Goal: Communication & Community: Answer question/provide support

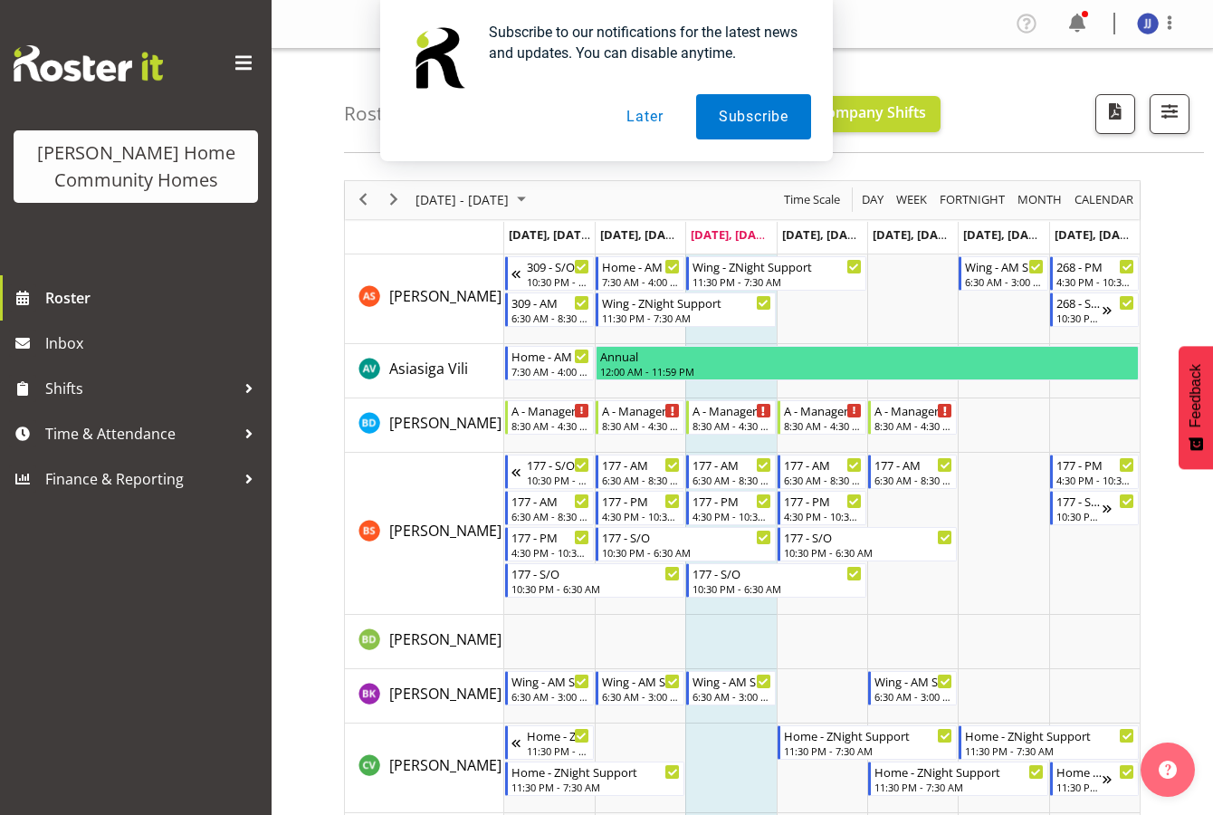
click at [652, 119] on button "Later" at bounding box center [644, 116] width 81 height 45
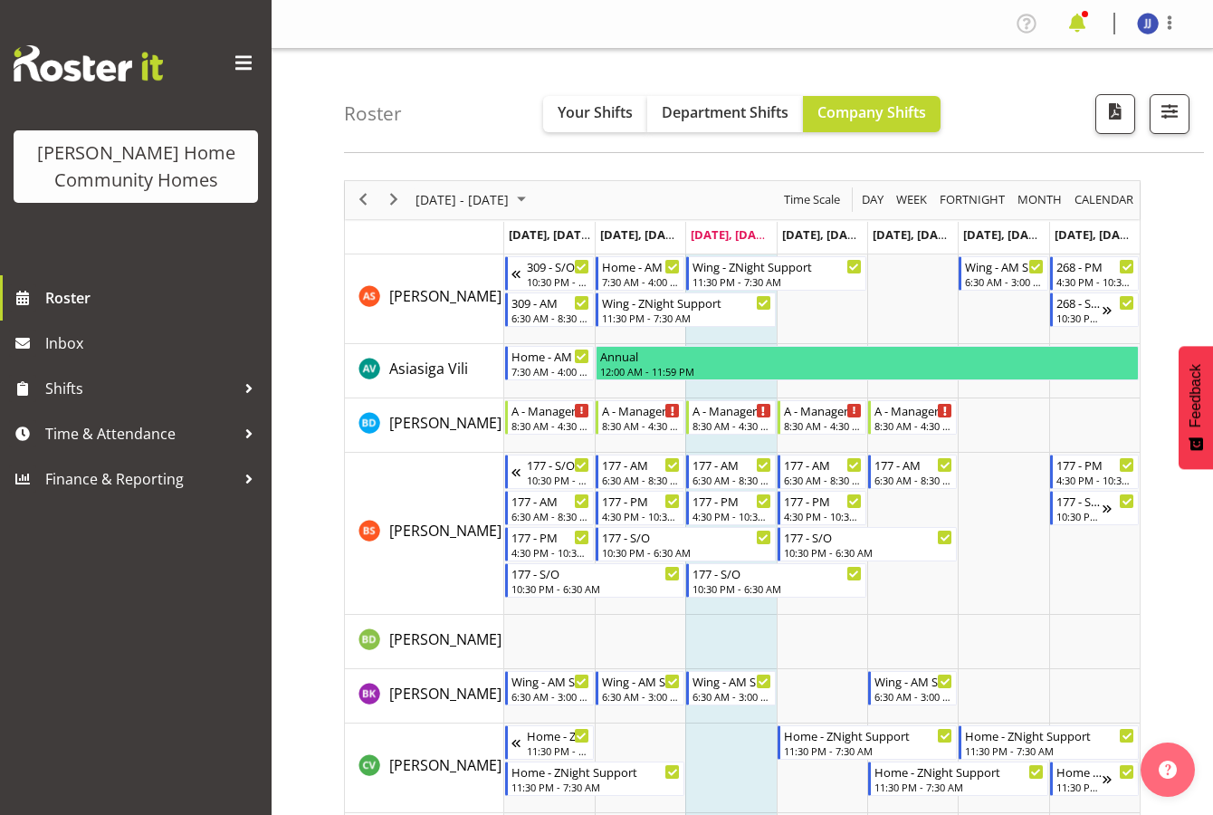
click at [1075, 20] on span at bounding box center [1077, 23] width 29 height 29
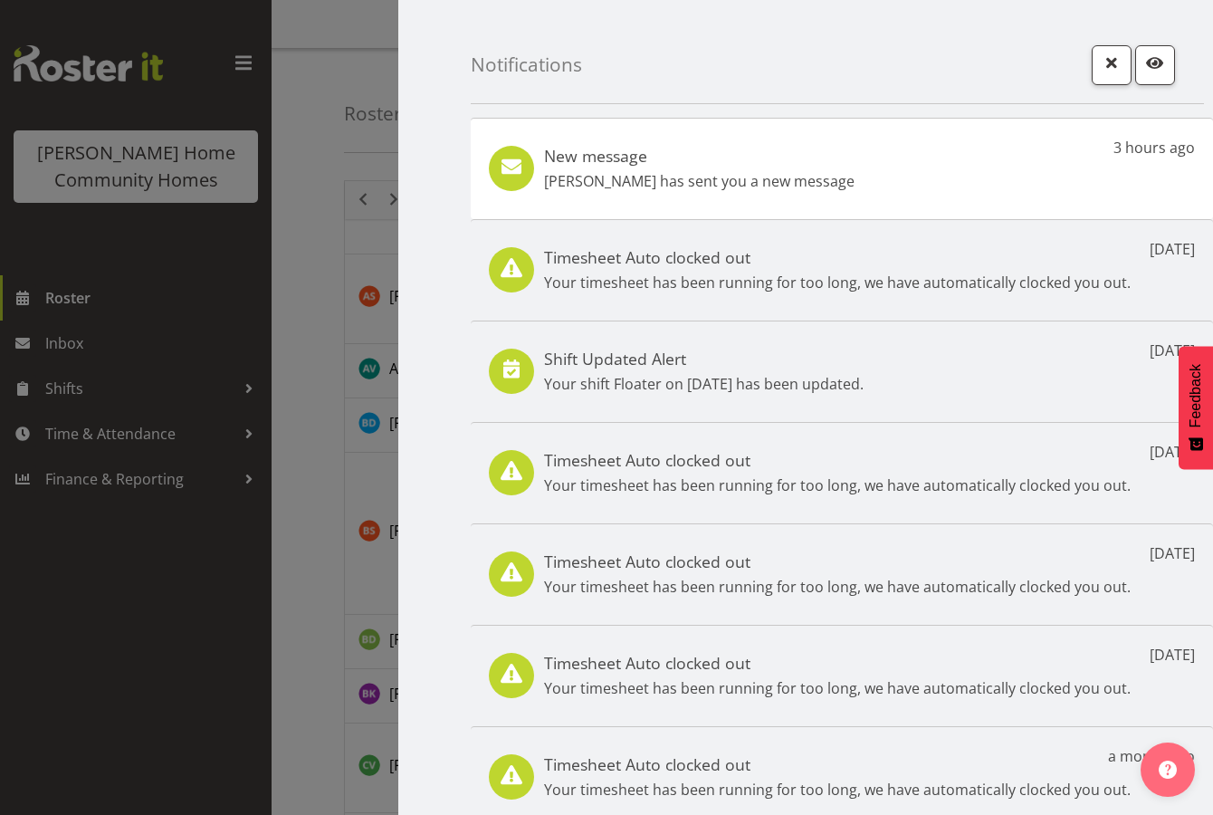
click at [869, 169] on div "New message Barbara Dunlop has sent you a new message 3 hours ago" at bounding box center [842, 168] width 742 height 101
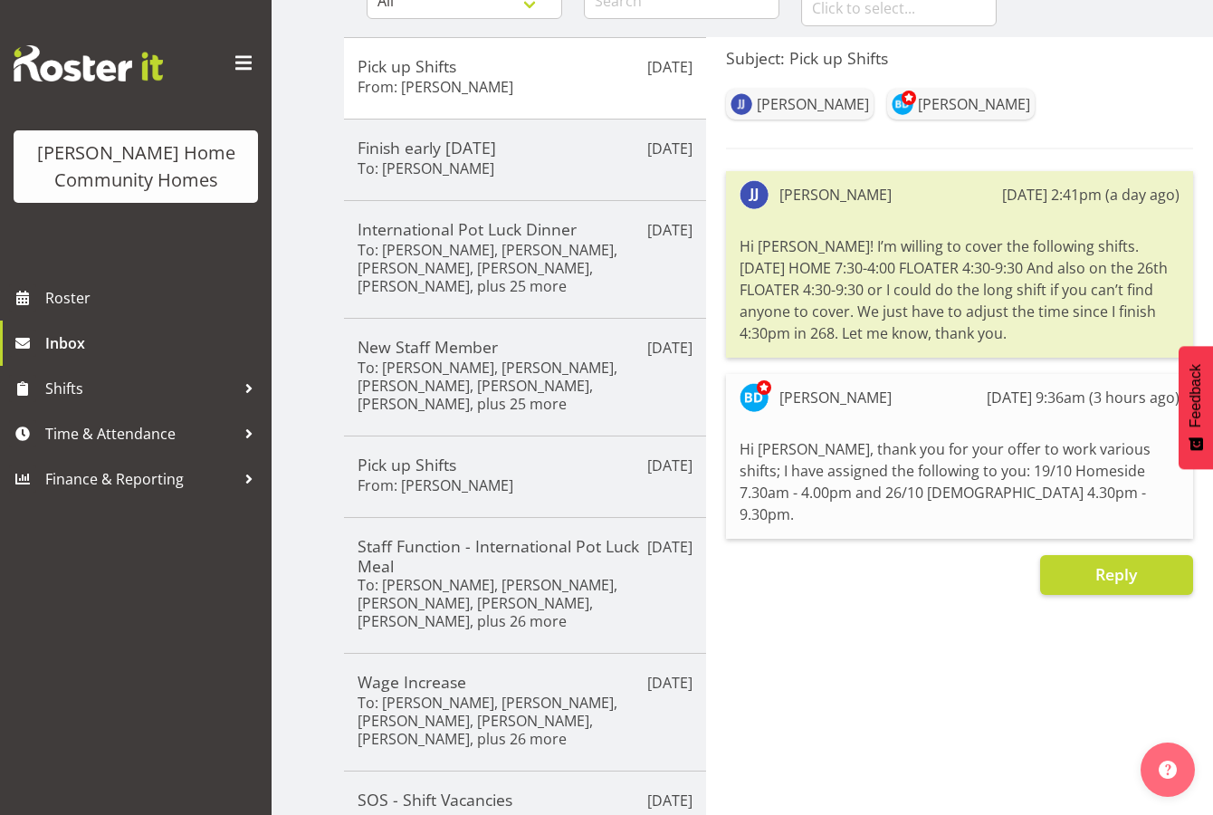
scroll to position [212, 0]
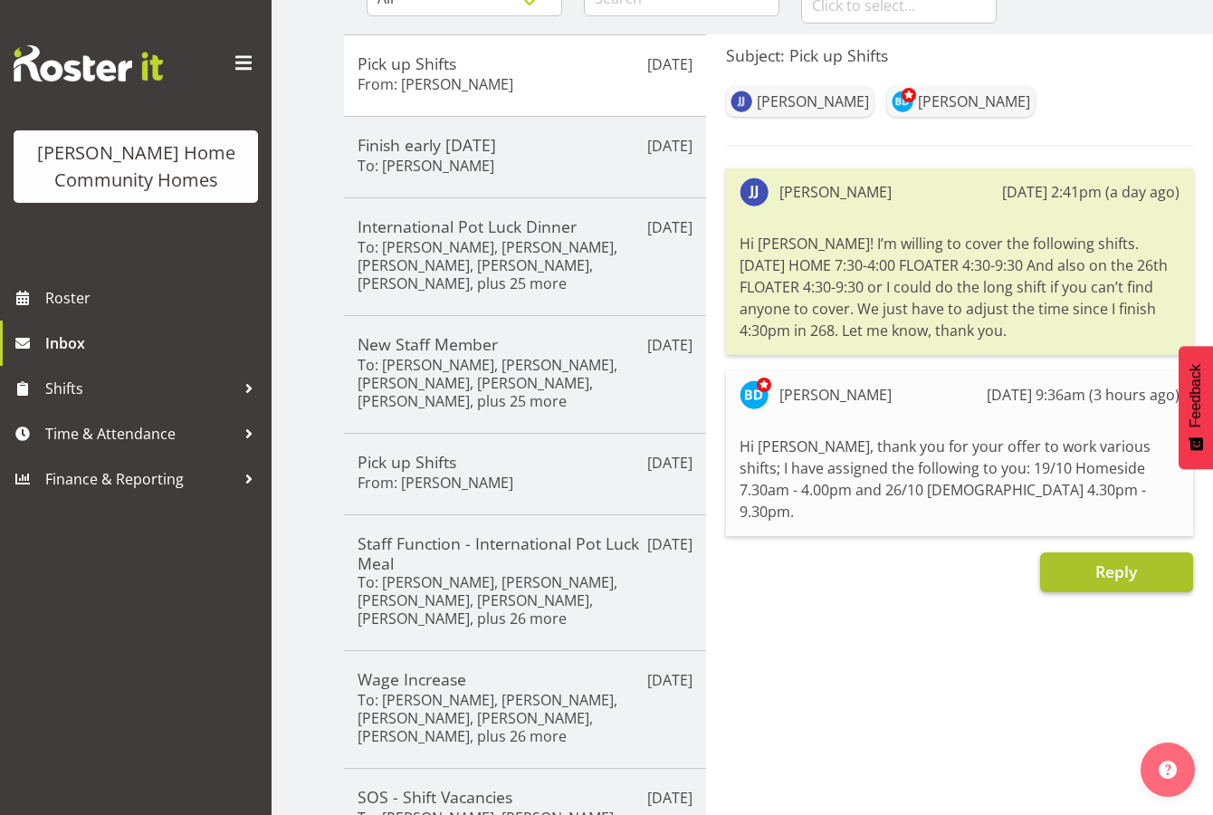
click at [1092, 552] on button "Reply" at bounding box center [1116, 572] width 153 height 40
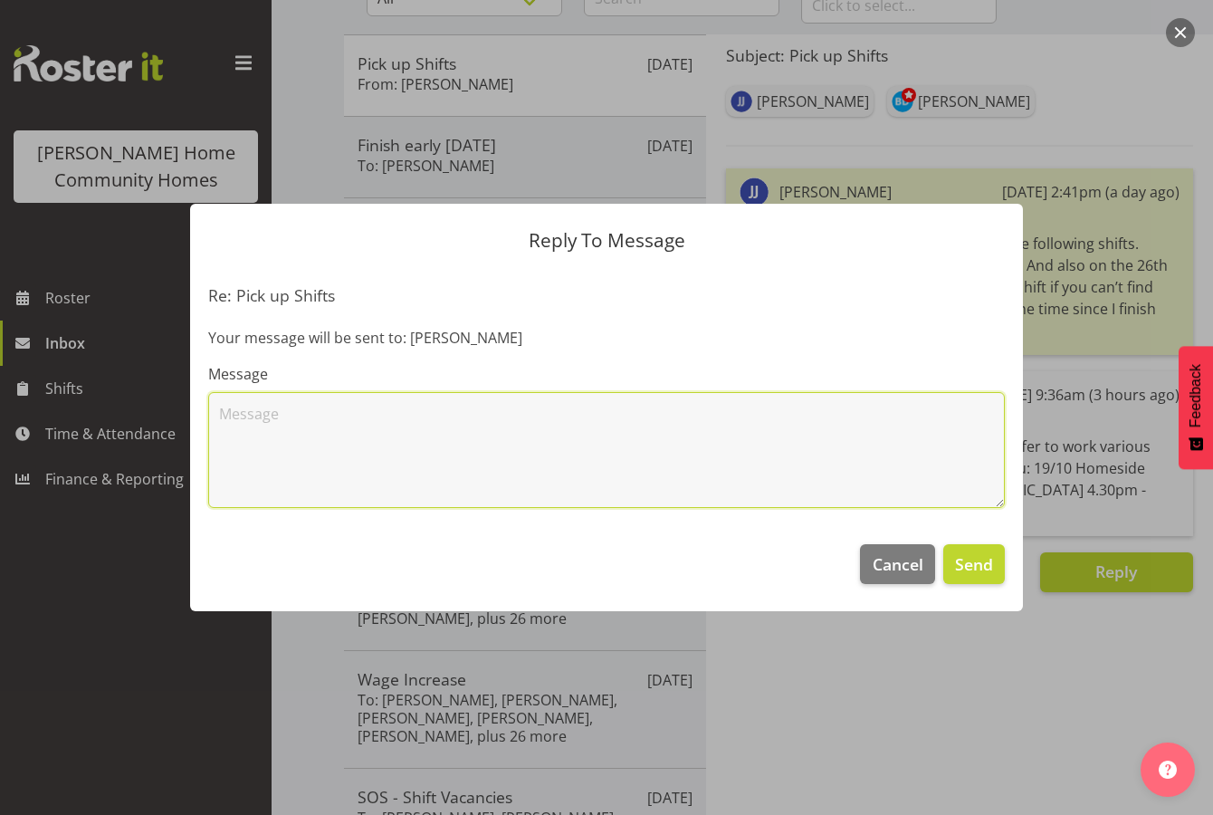
click at [905, 470] on textarea at bounding box center [606, 450] width 796 height 116
type textarea "Thanks [PERSON_NAME]!"
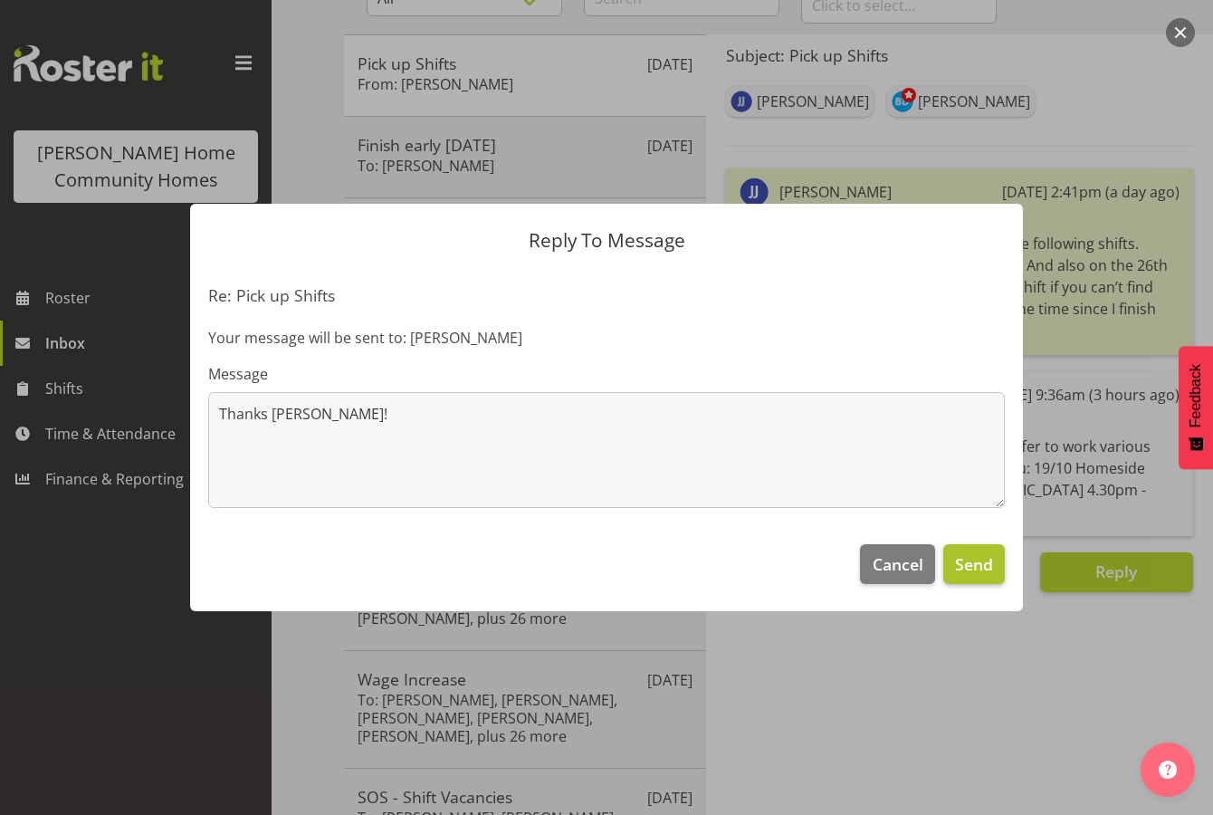
click at [968, 565] on span "Send" at bounding box center [974, 564] width 38 height 24
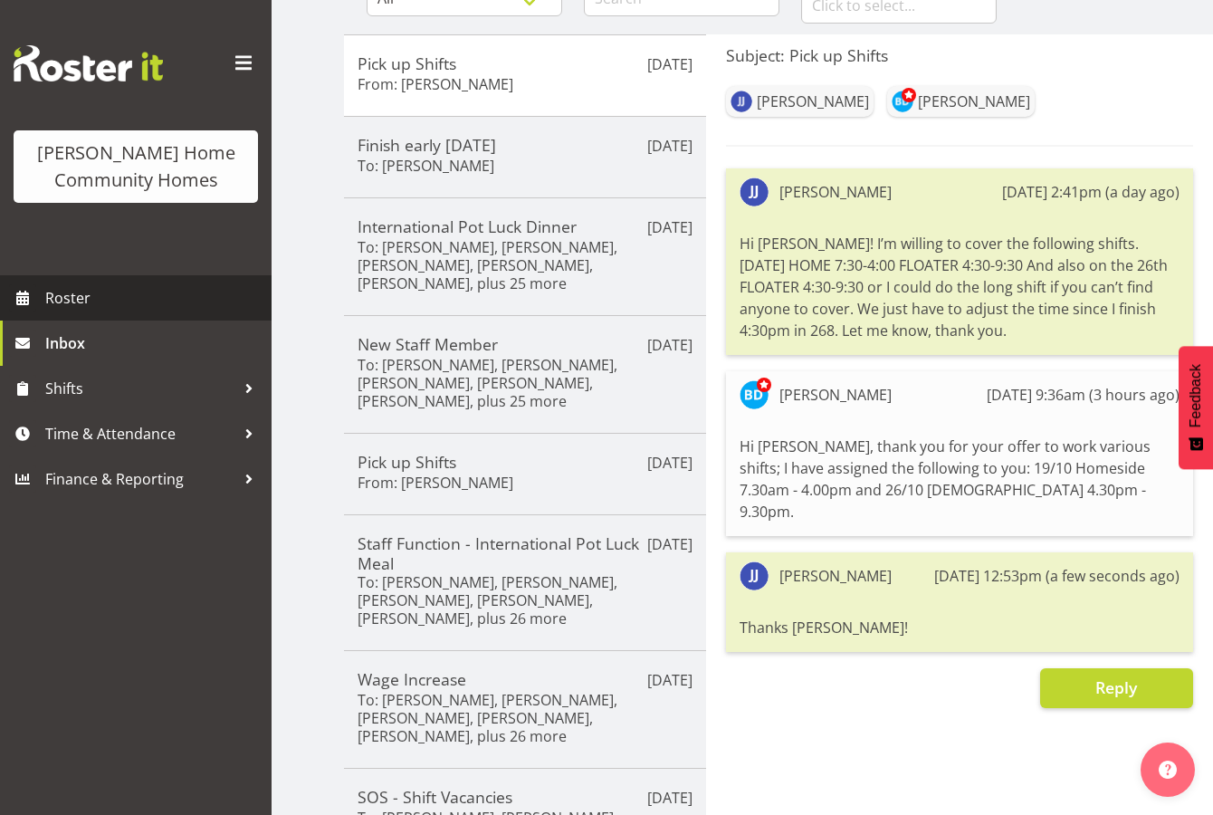
click at [107, 294] on span "Roster" at bounding box center [153, 297] width 217 height 27
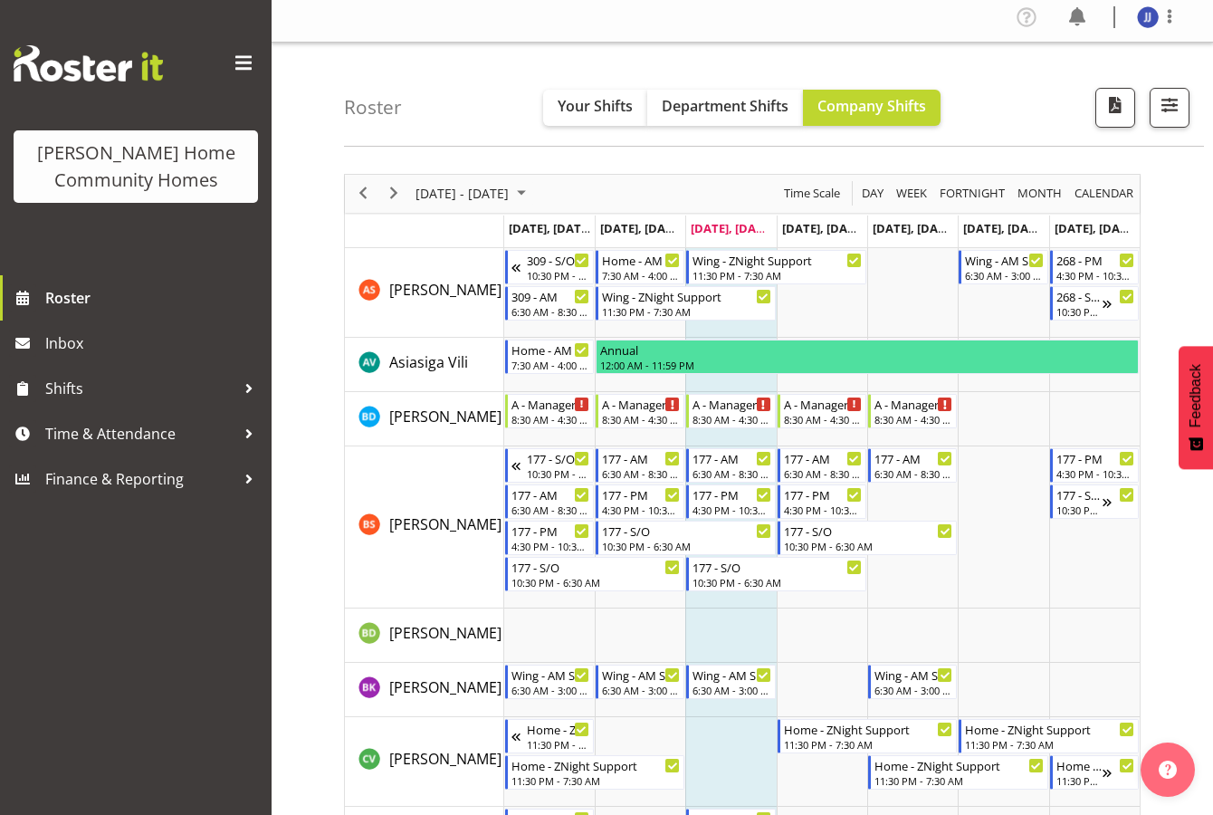
scroll to position [4, 0]
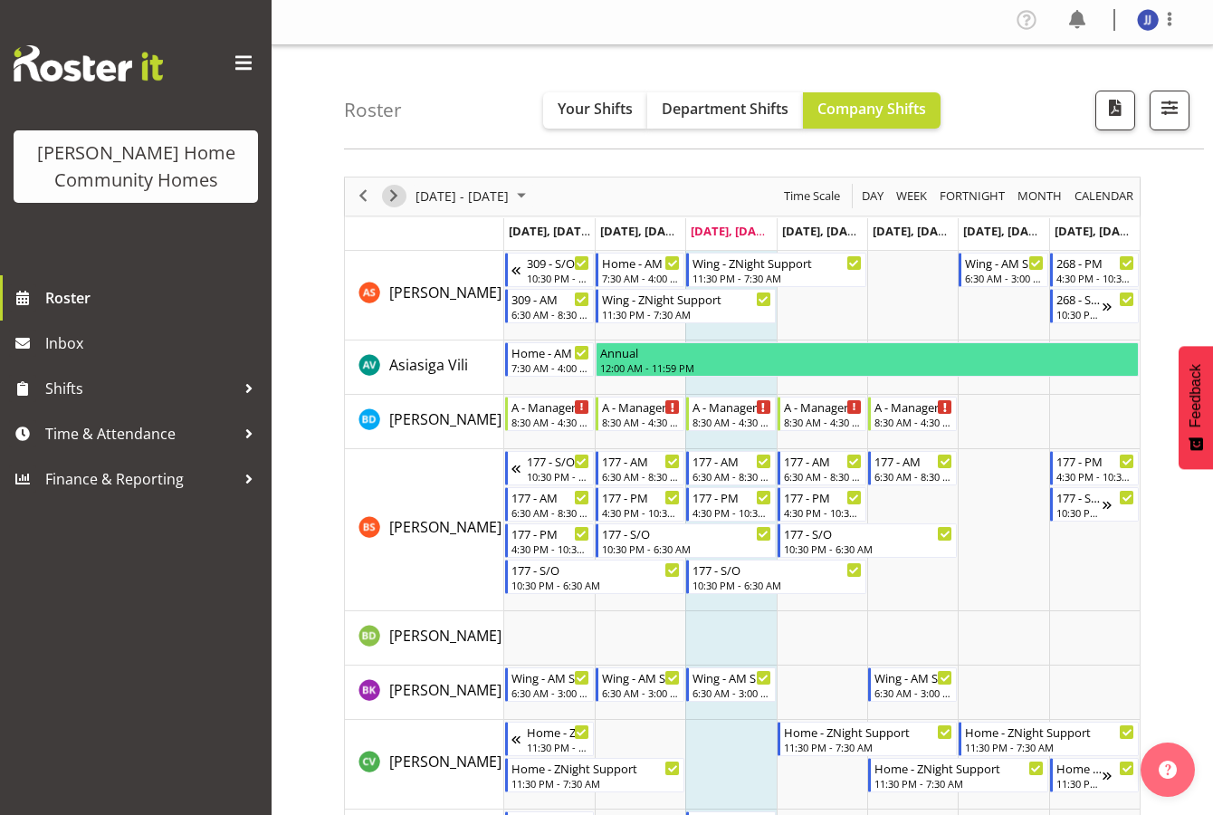
click at [397, 191] on span "Next" at bounding box center [394, 196] width 22 height 23
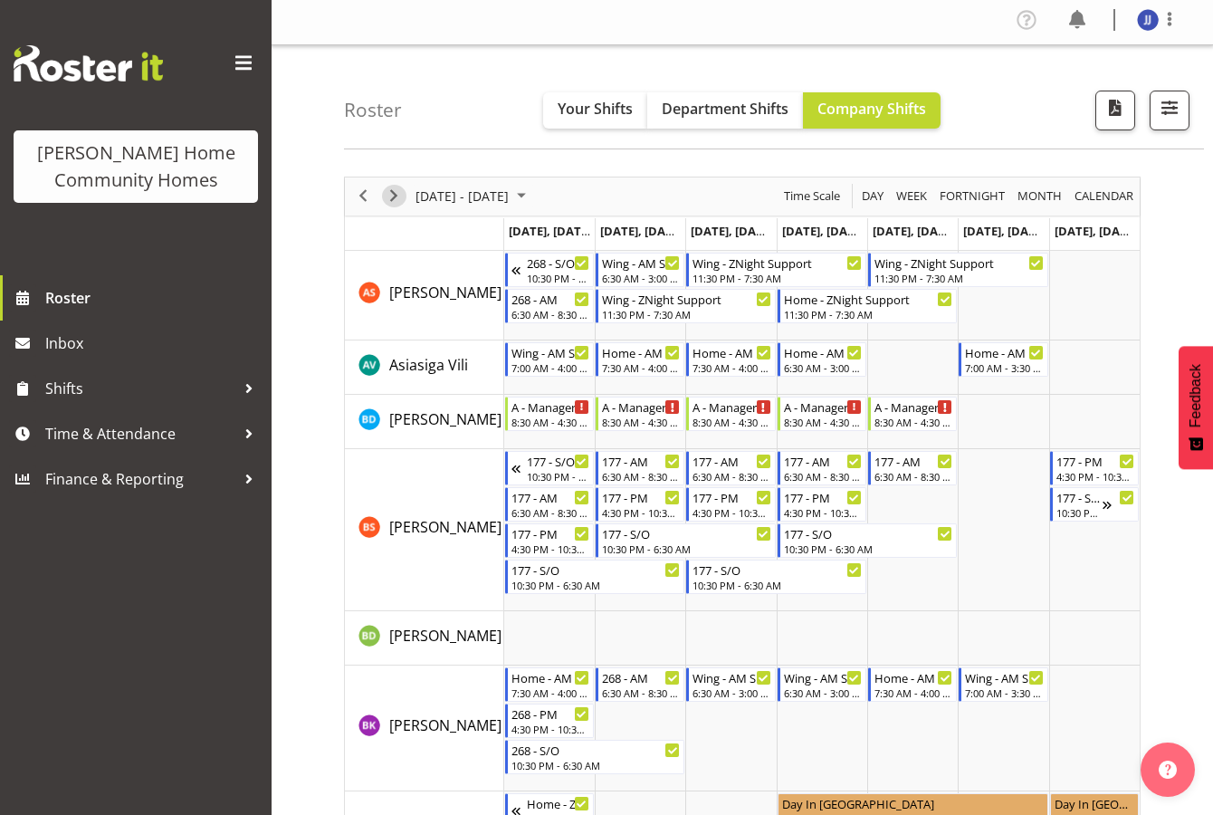
click at [401, 193] on span "Next" at bounding box center [394, 196] width 22 height 23
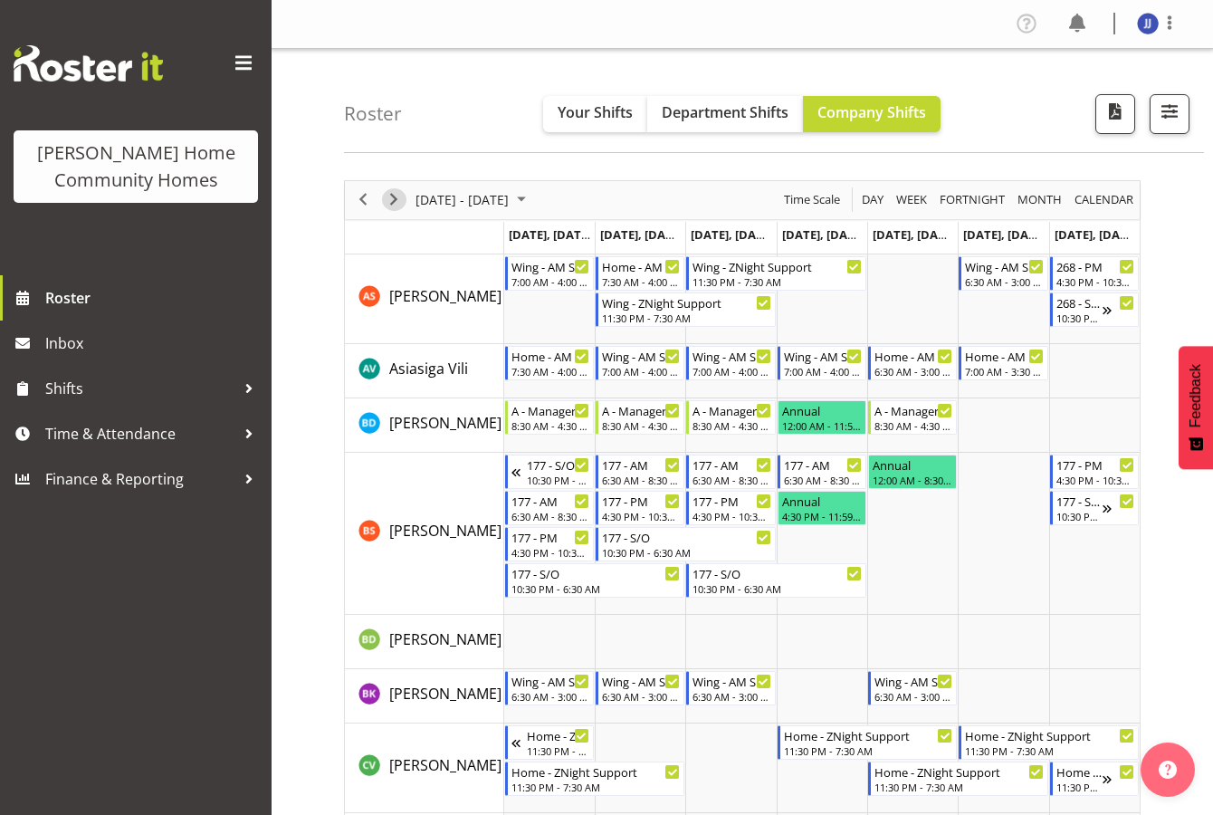
click at [398, 199] on span "Next" at bounding box center [394, 199] width 22 height 23
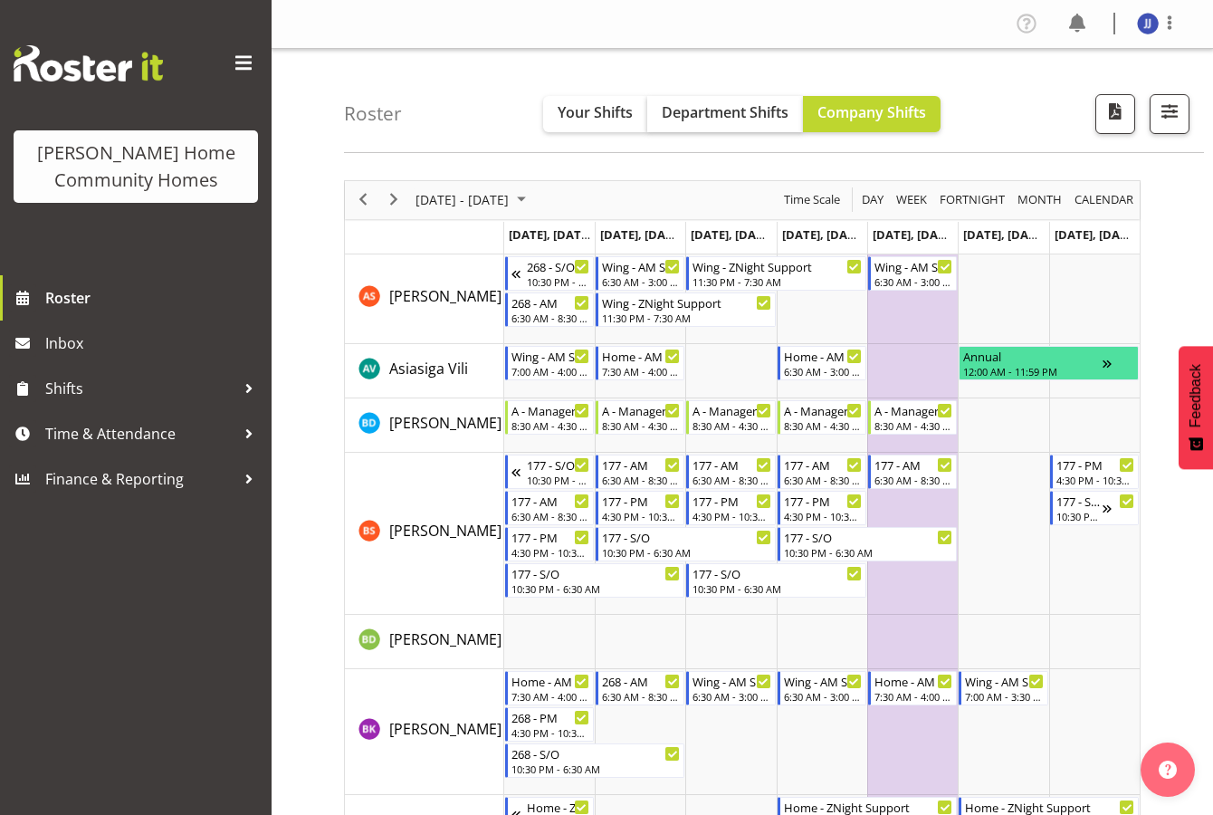
click at [767, 117] on span "Department Shifts" at bounding box center [725, 112] width 127 height 20
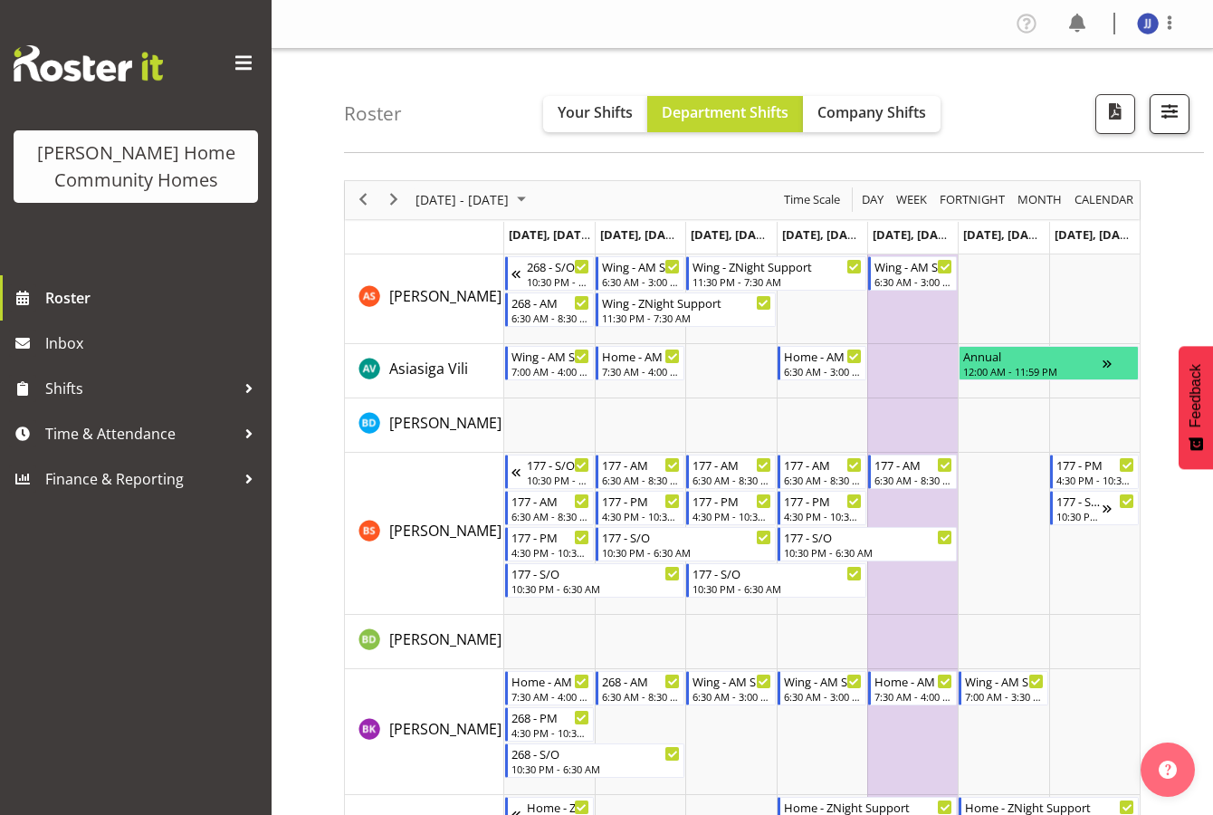
click at [1175, 111] on span "button" at bounding box center [1170, 112] width 24 height 24
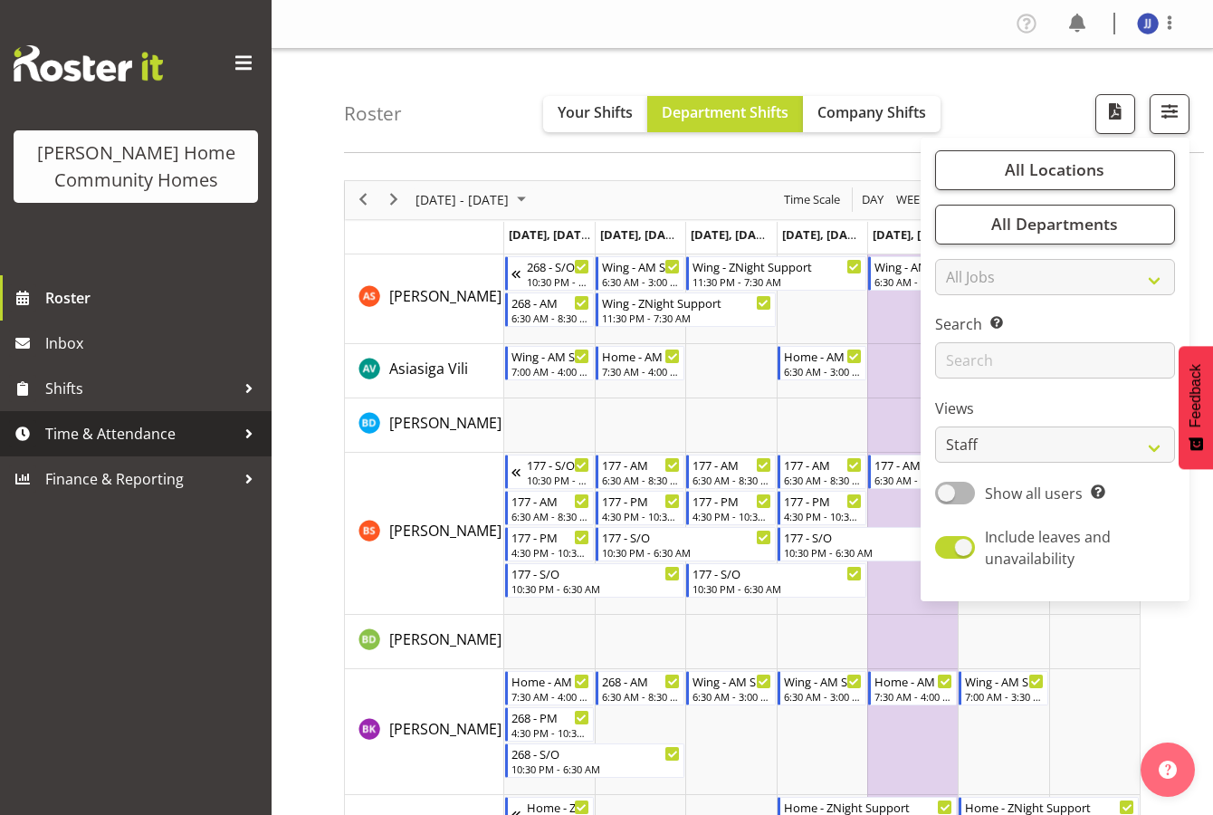
click at [124, 424] on span "Time & Attendance" at bounding box center [140, 433] width 190 height 27
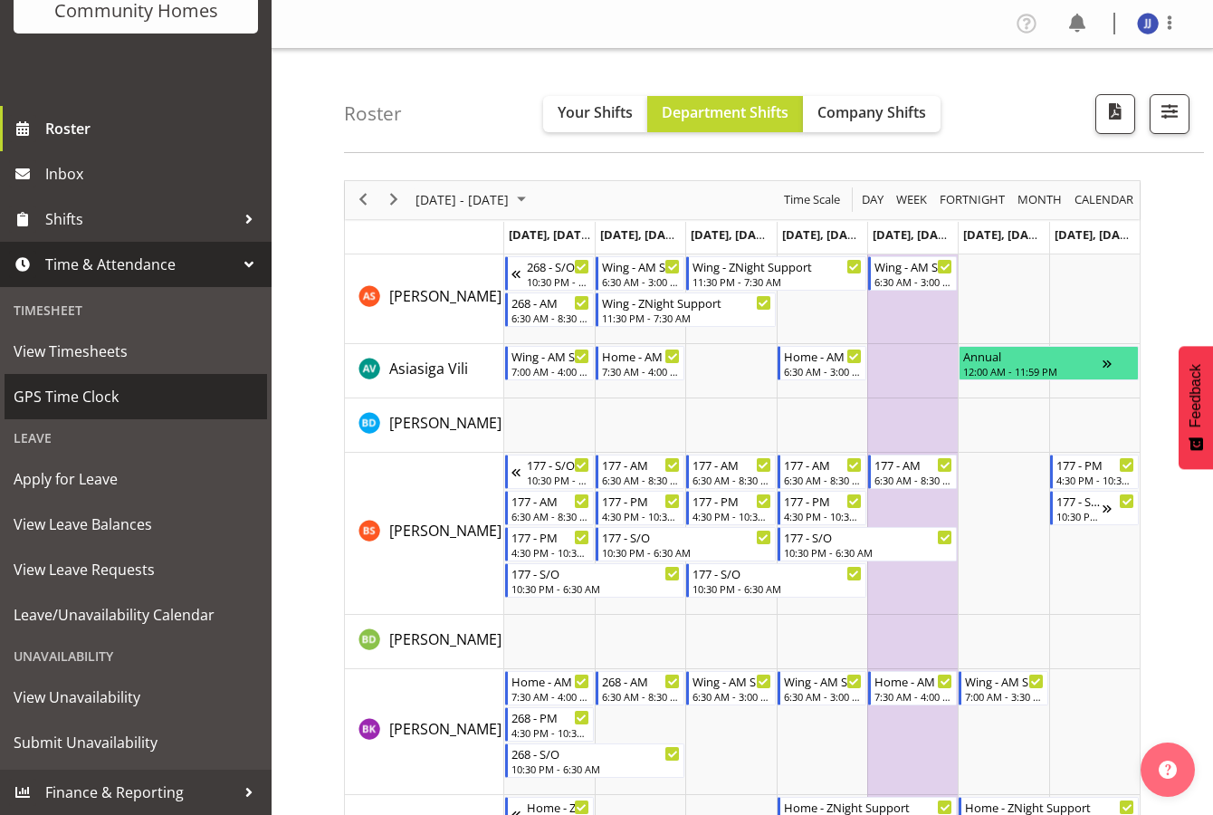
scroll to position [169, 0]
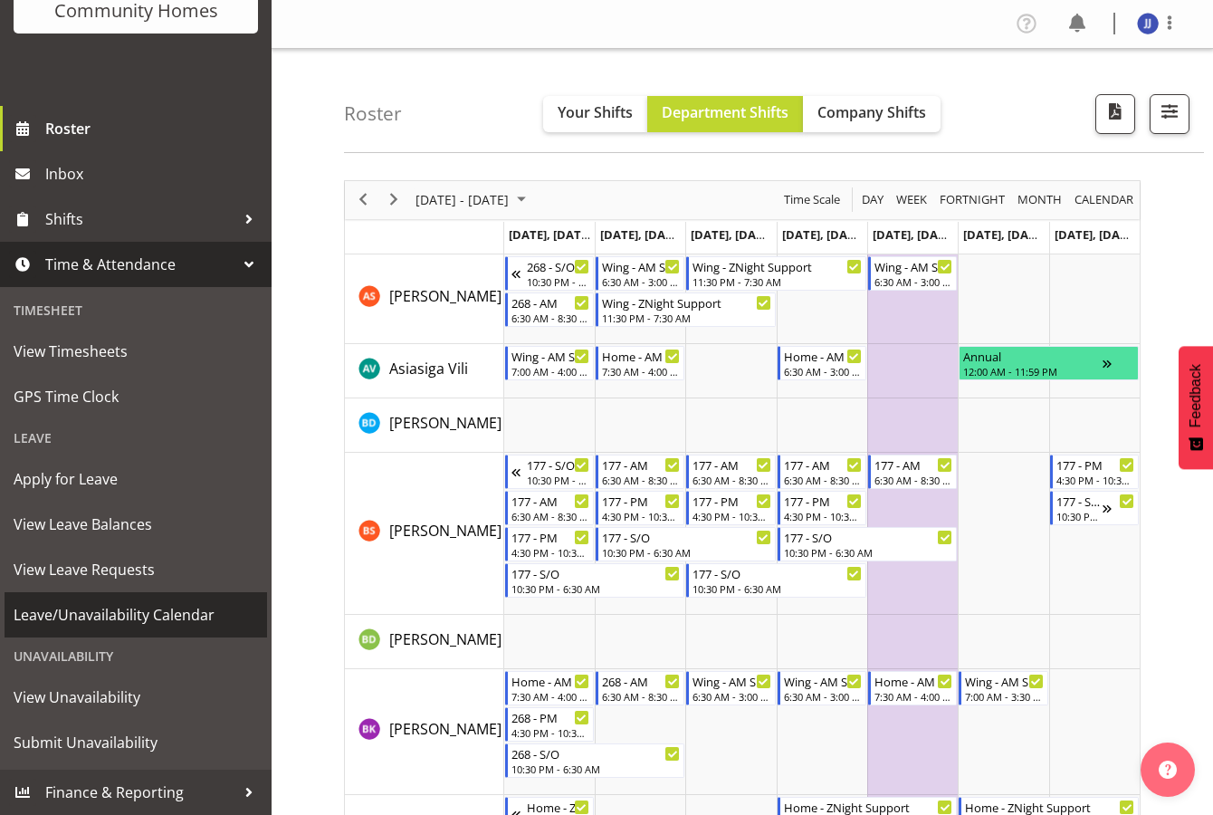
click at [91, 630] on link "Leave/Unavailability Calendar" at bounding box center [136, 614] width 262 height 45
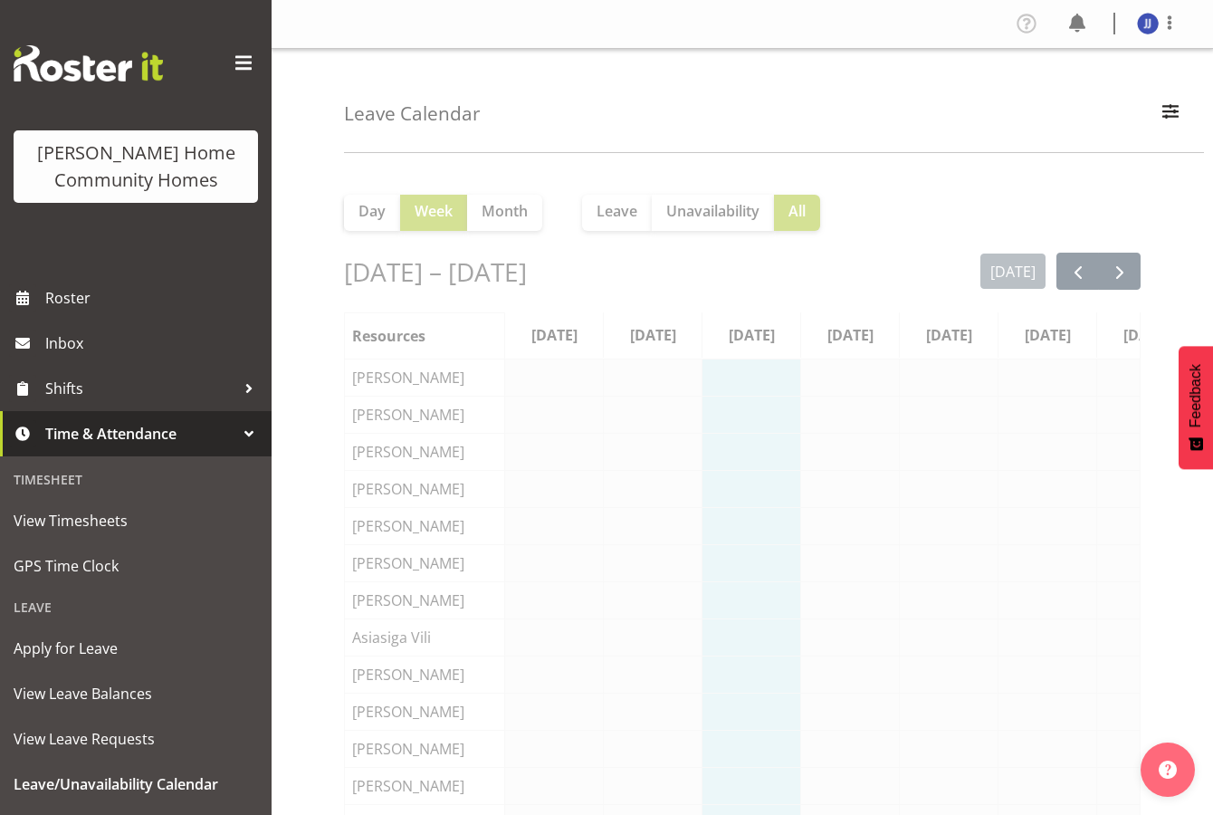
scroll to position [0, 25]
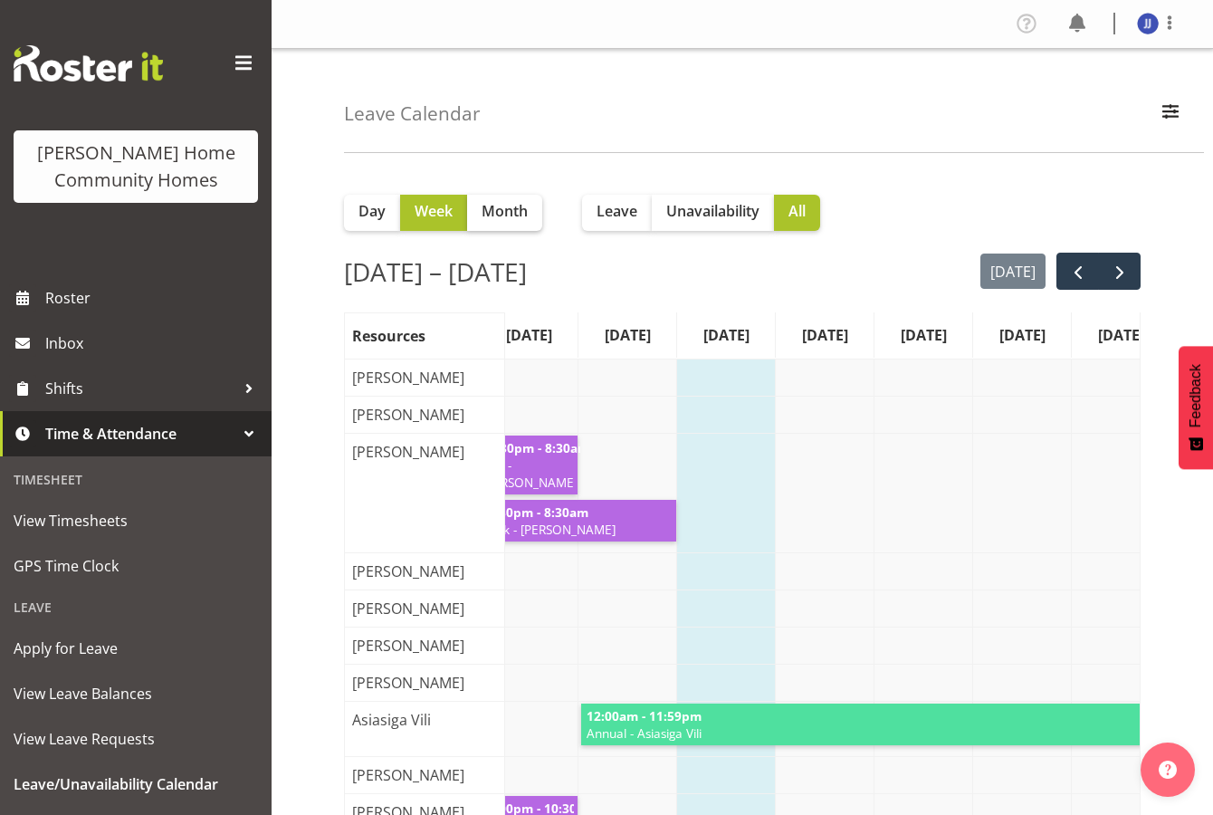
click at [503, 213] on span "Month" at bounding box center [505, 211] width 46 height 22
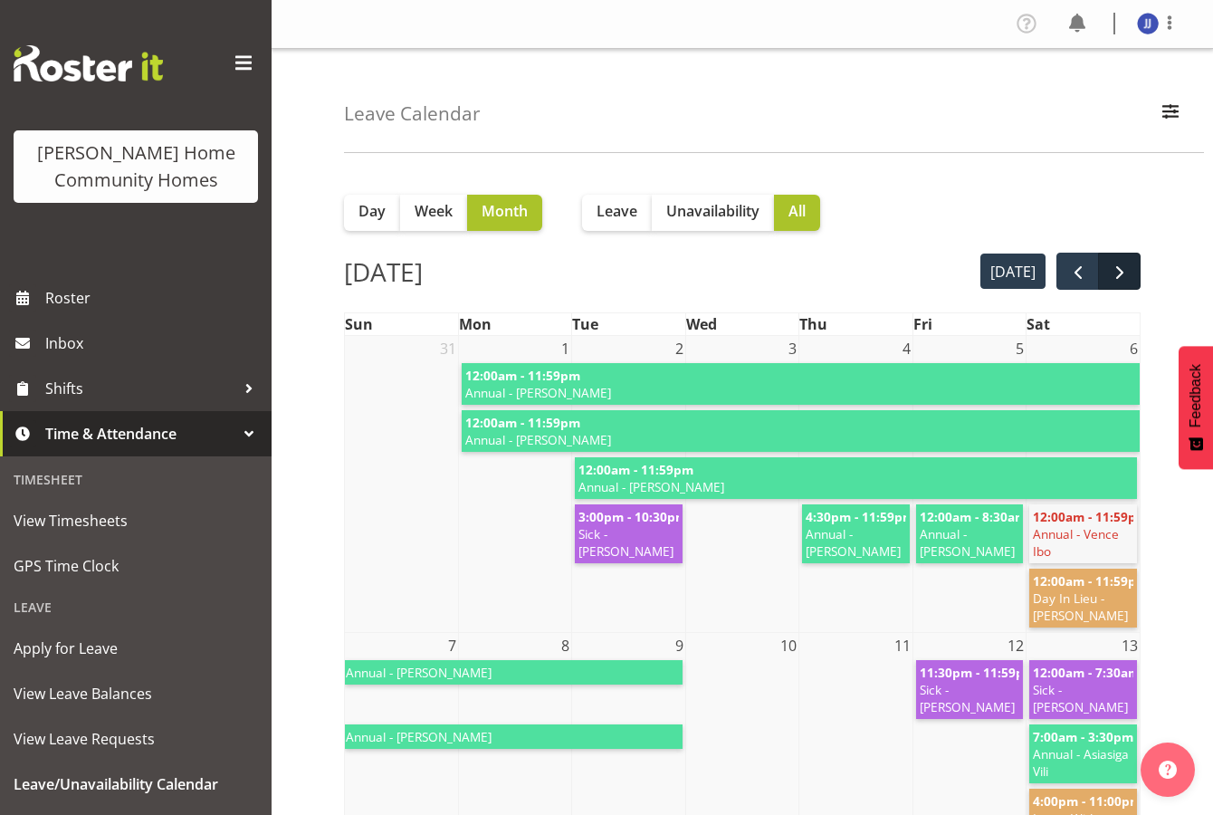
click at [1116, 276] on span "next" at bounding box center [1120, 273] width 22 height 22
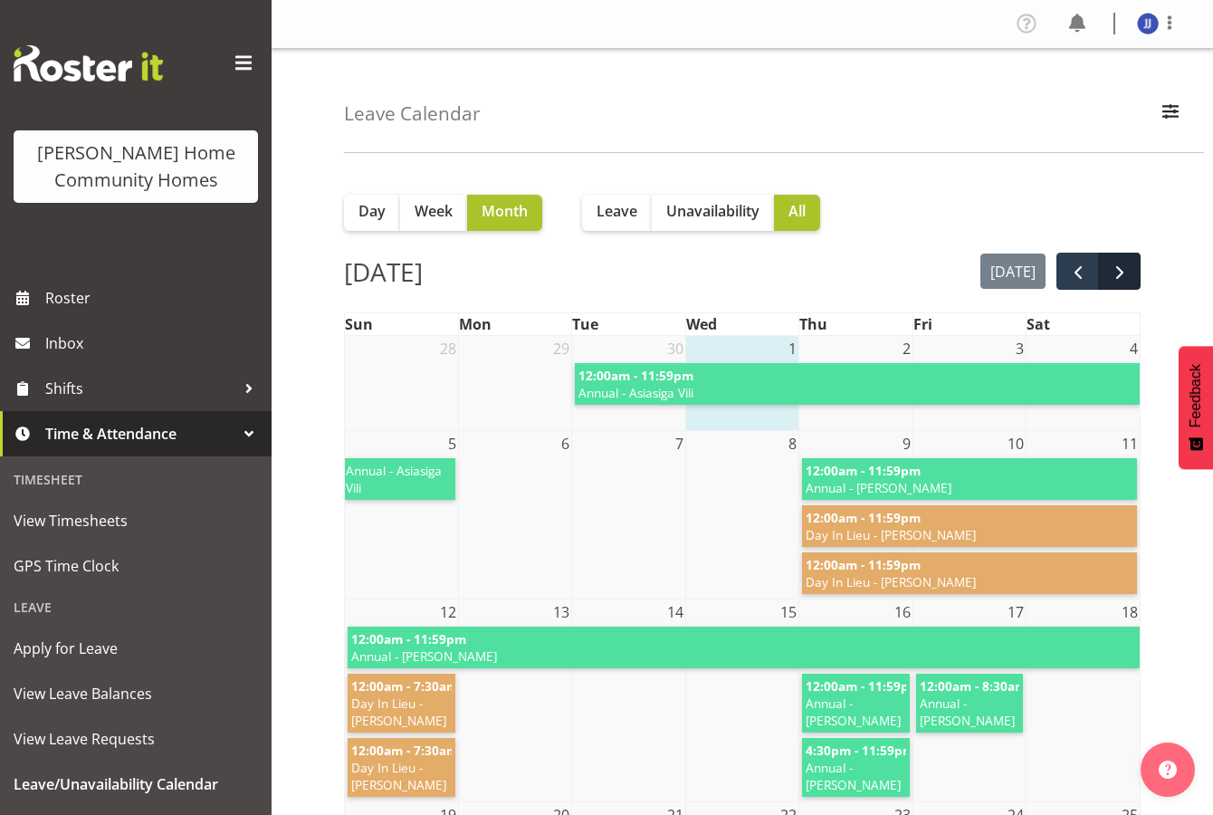
click at [1116, 276] on span "next" at bounding box center [1120, 273] width 22 height 22
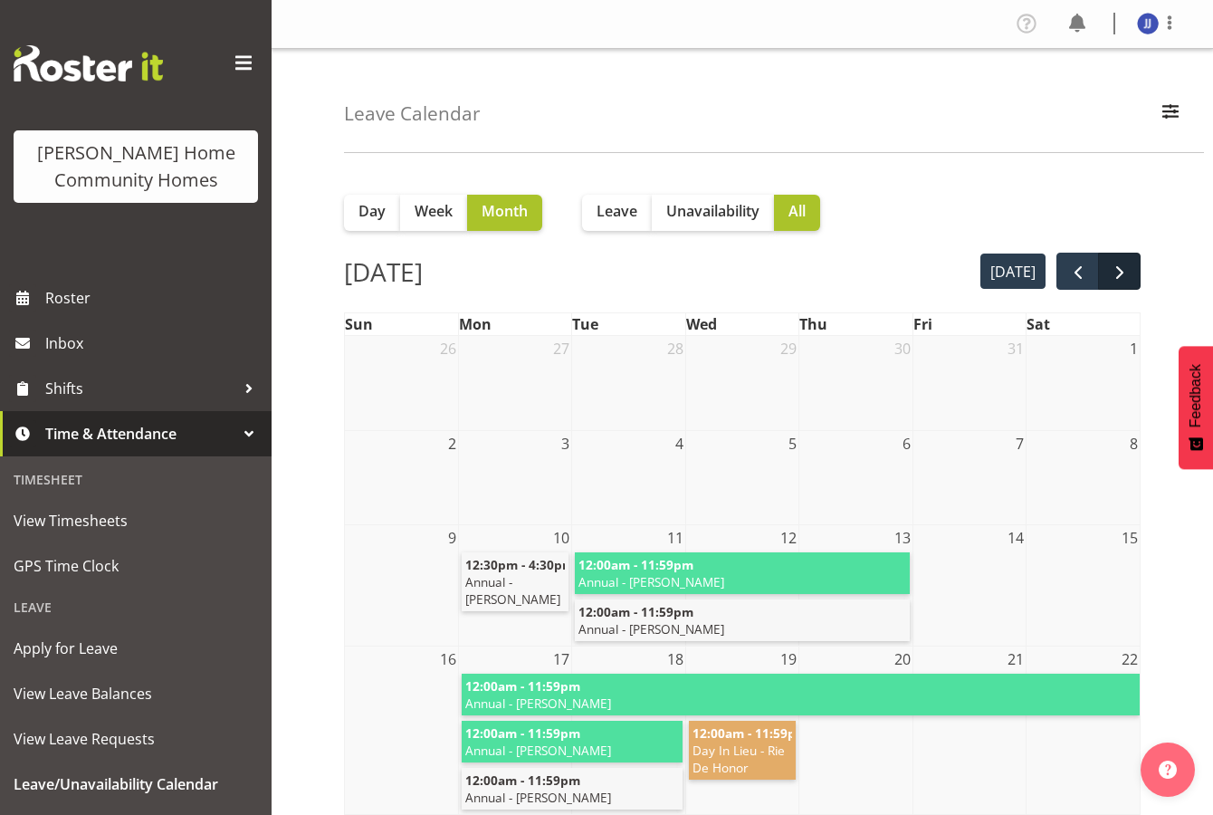
click at [1116, 276] on span "next" at bounding box center [1120, 273] width 22 height 22
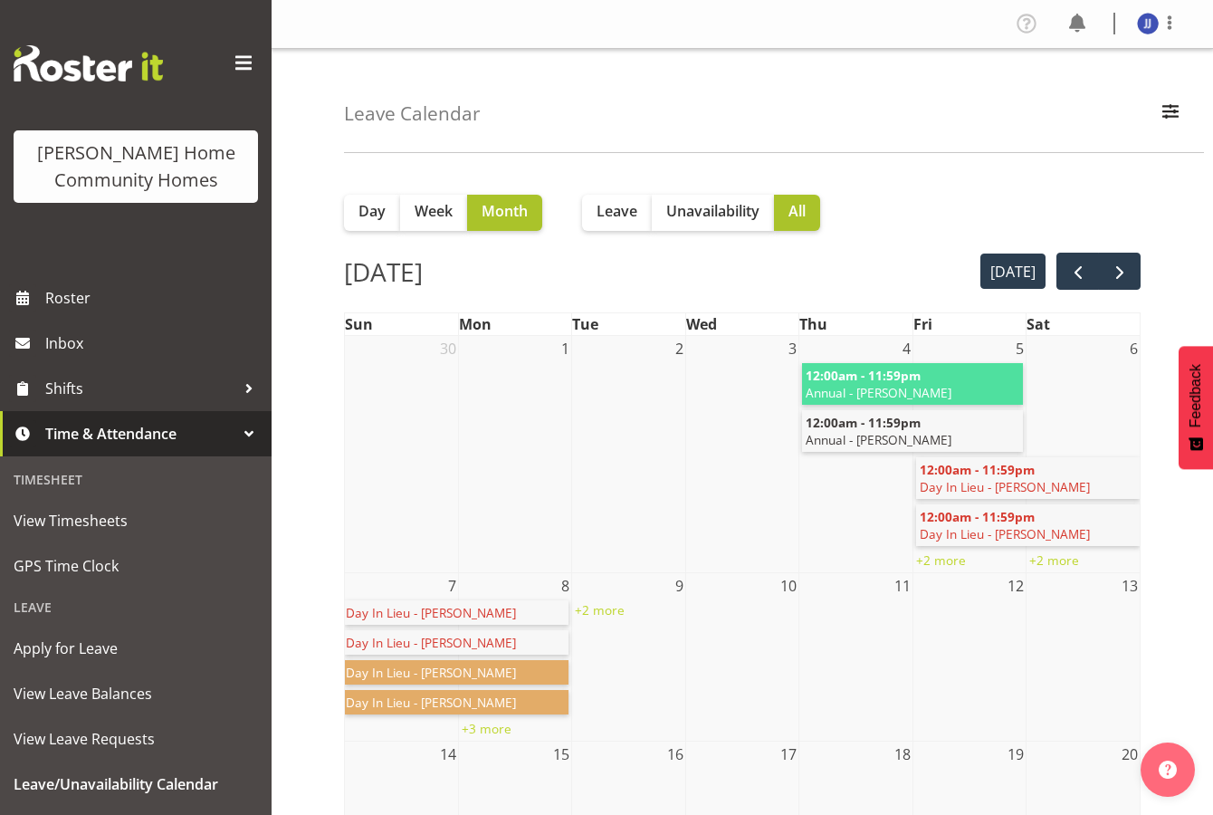
click at [1116, 276] on span "next" at bounding box center [1120, 273] width 22 height 22
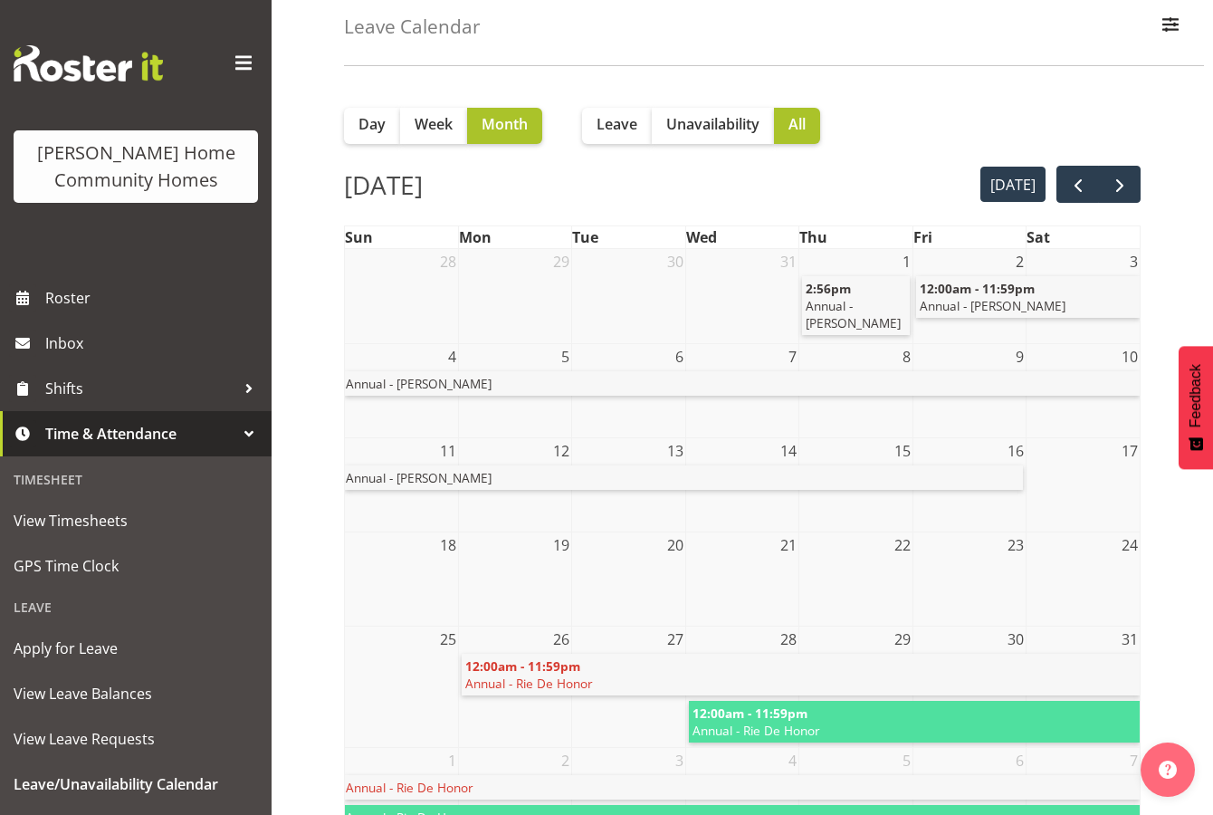
scroll to position [80, 0]
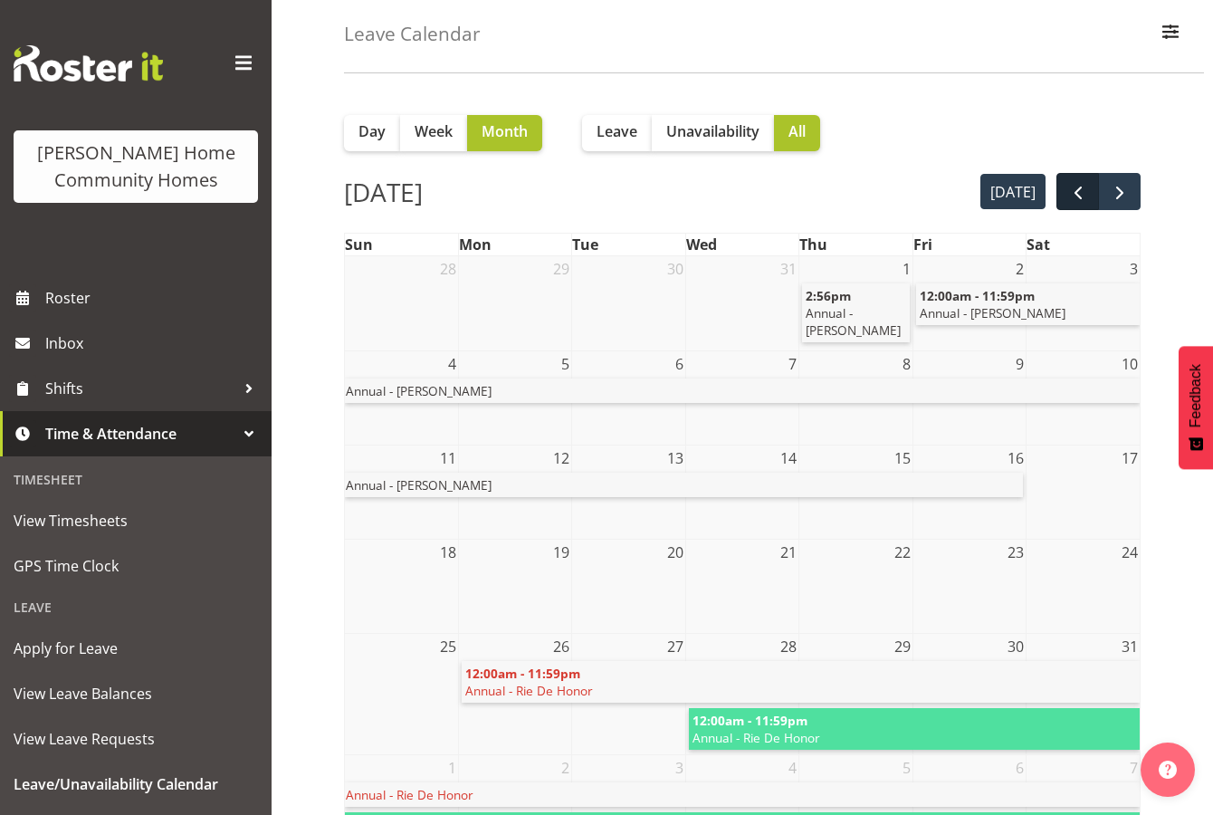
click at [1089, 186] on button "prev" at bounding box center [1077, 191] width 43 height 37
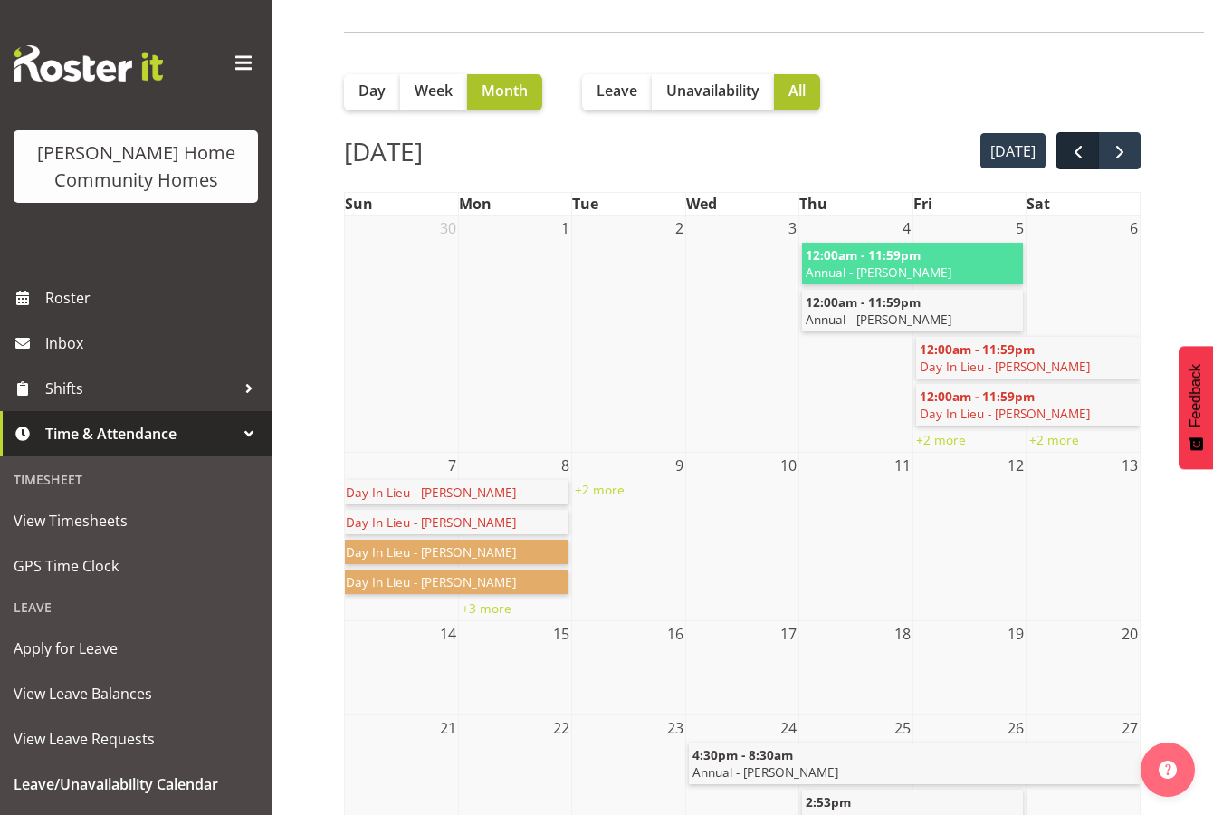
click at [1083, 165] on button "prev" at bounding box center [1077, 150] width 43 height 37
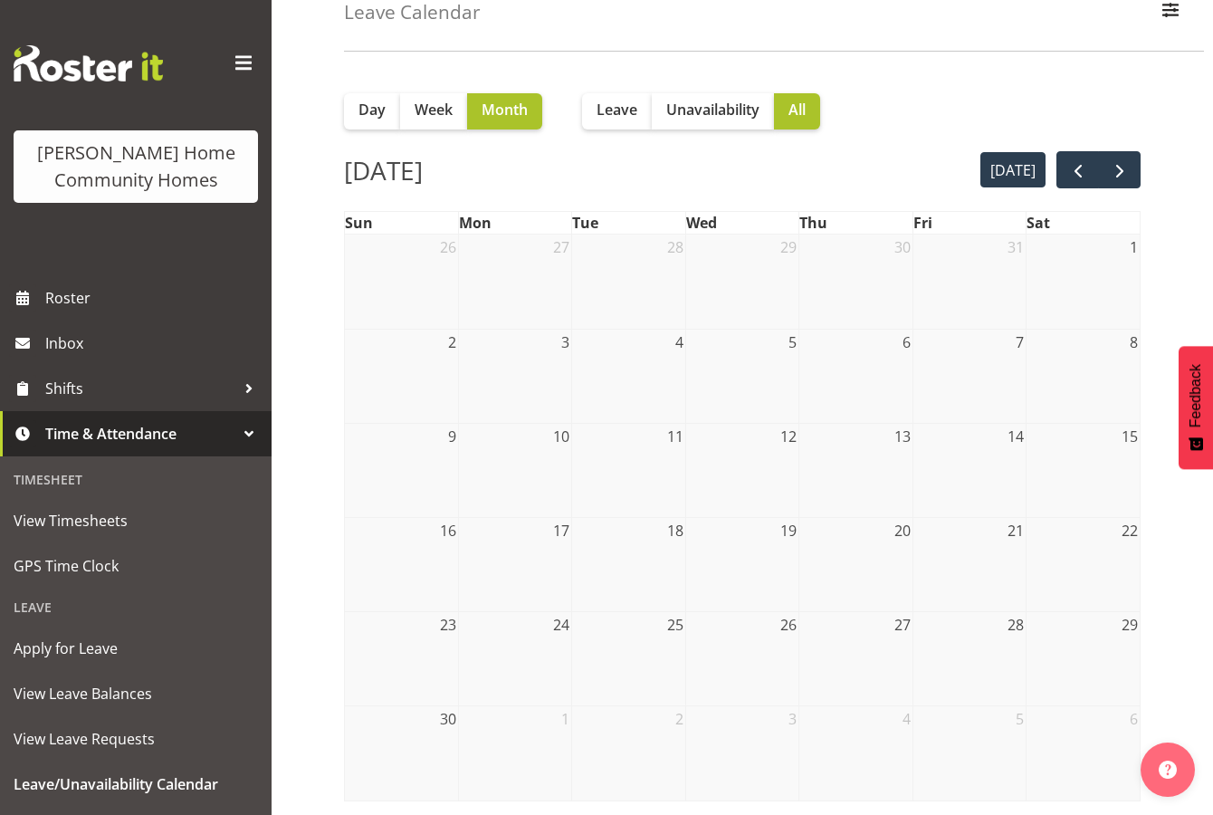
scroll to position [101, 0]
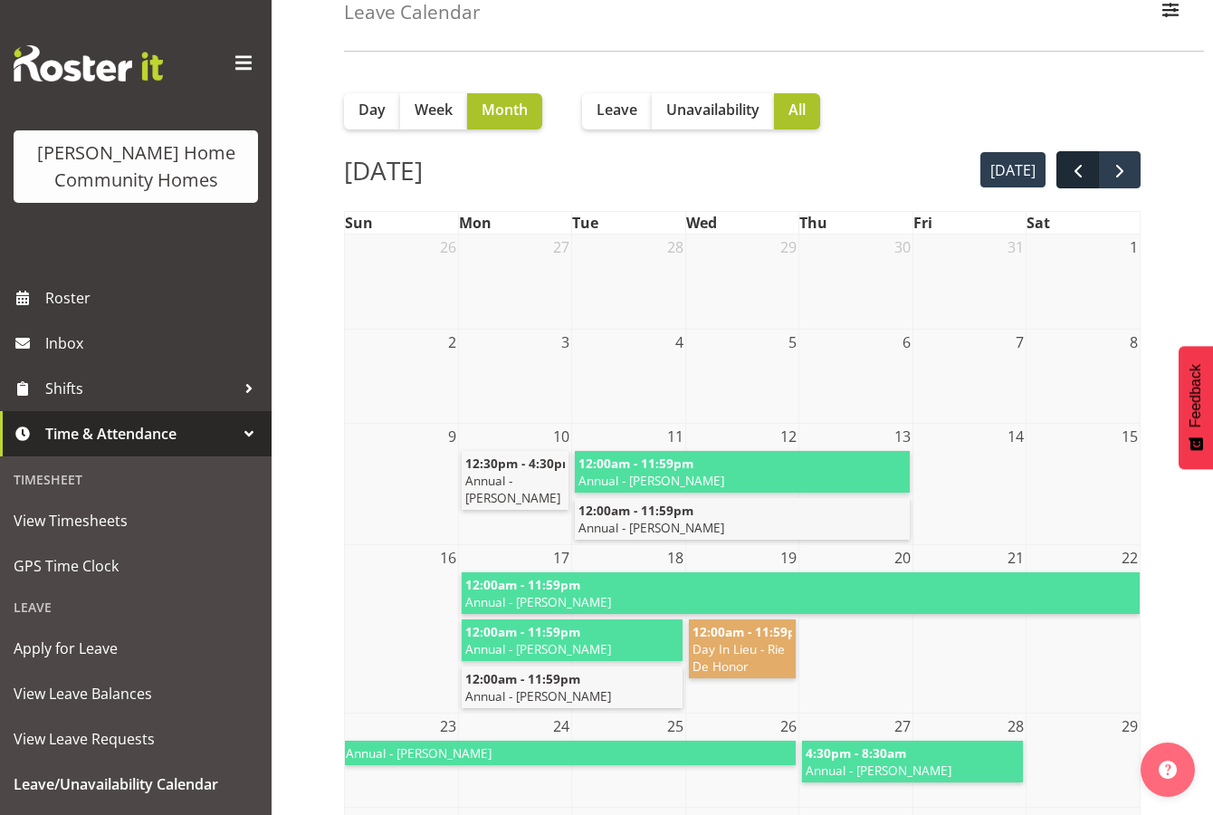
click at [1083, 165] on span "prev" at bounding box center [1078, 171] width 22 height 22
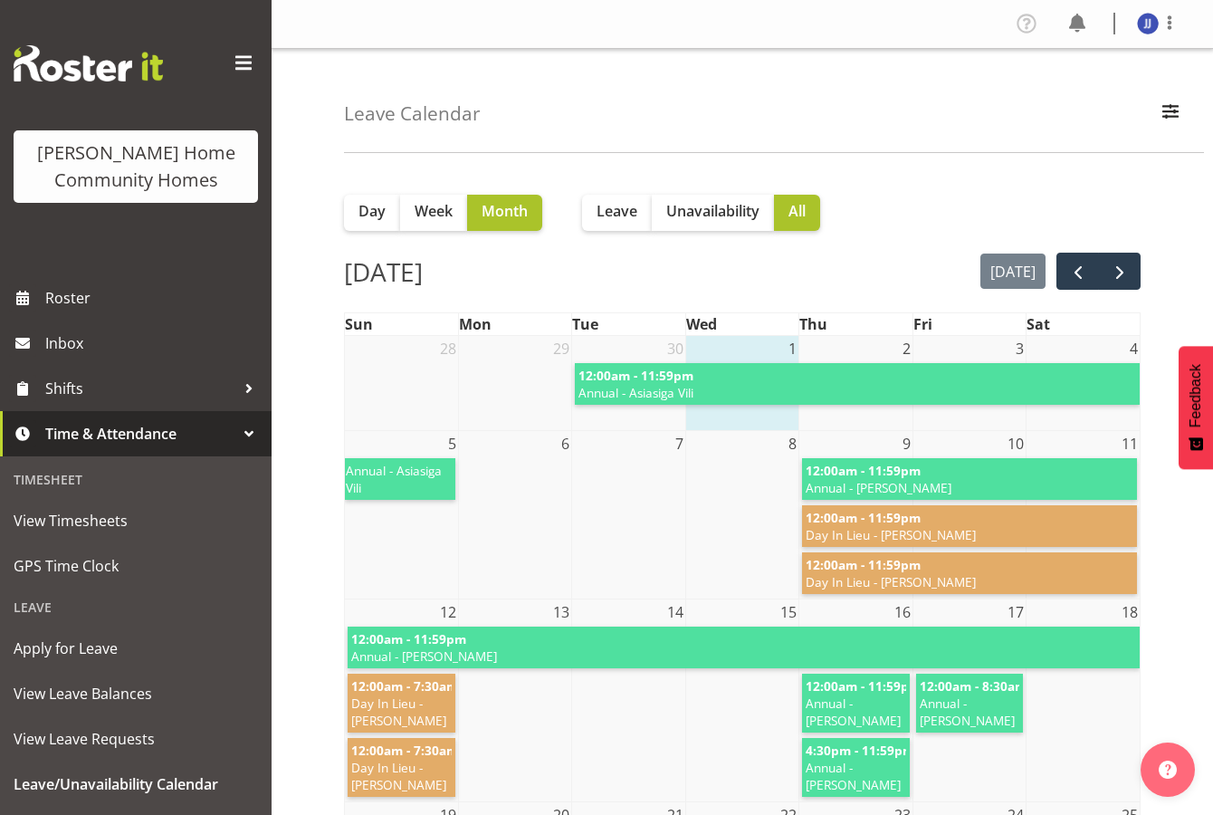
scroll to position [0, 0]
click at [1172, 22] on span at bounding box center [1170, 23] width 22 height 22
click at [1128, 91] on link "Log Out" at bounding box center [1093, 95] width 174 height 33
